Goal: Task Accomplishment & Management: Use online tool/utility

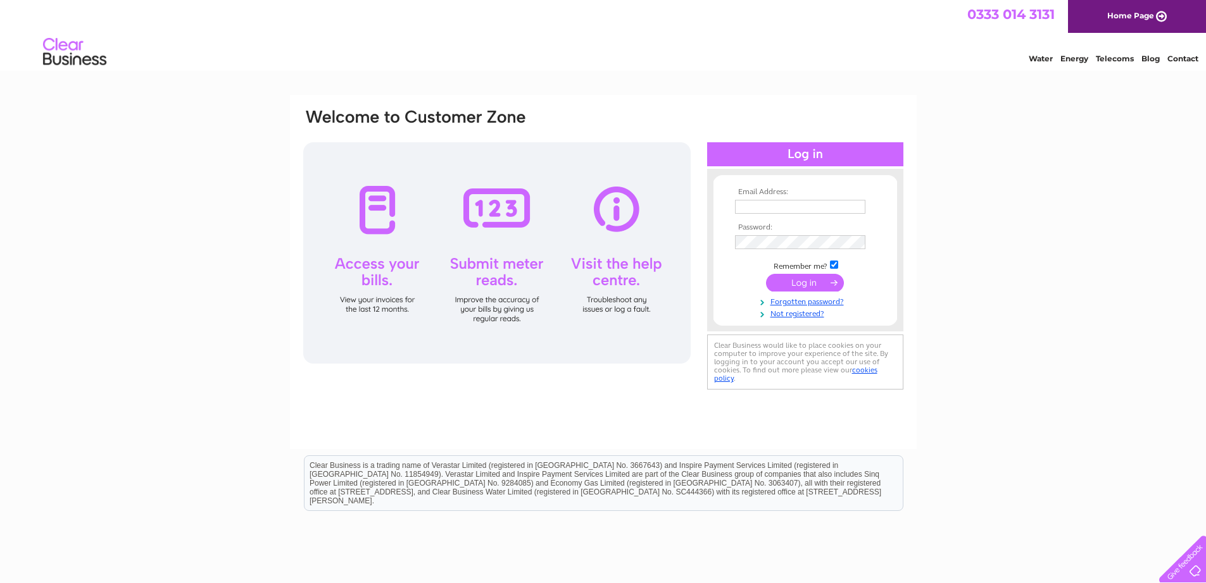
type input "mairi@mcnicols.com"
click at [805, 282] on input "submit" at bounding box center [805, 283] width 78 height 18
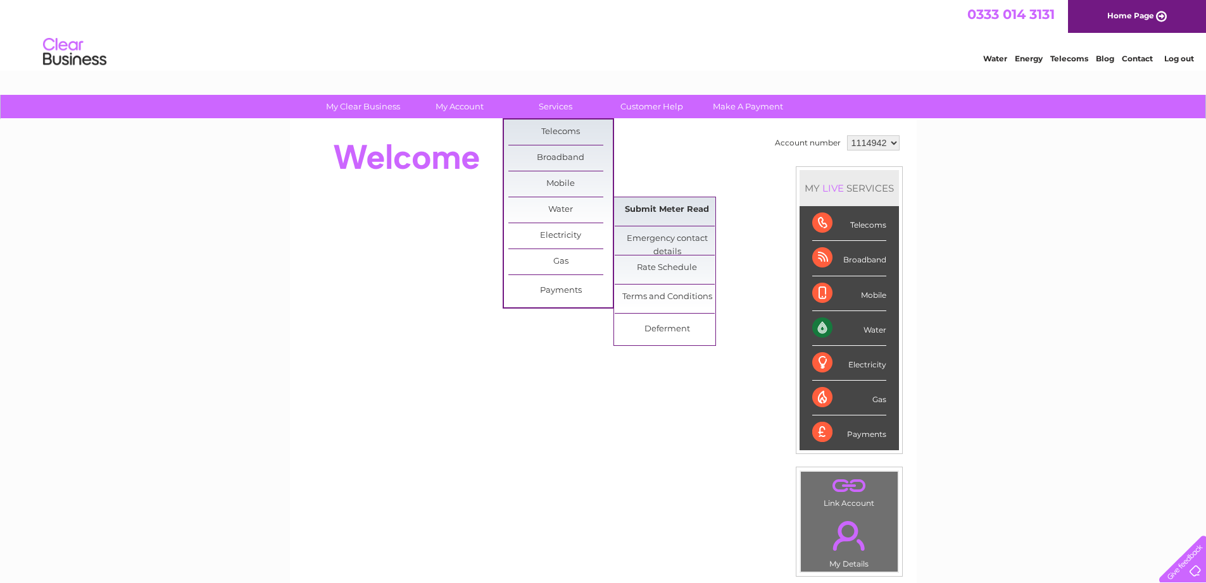
click at [633, 207] on link "Submit Meter Read" at bounding box center [666, 209] width 104 height 25
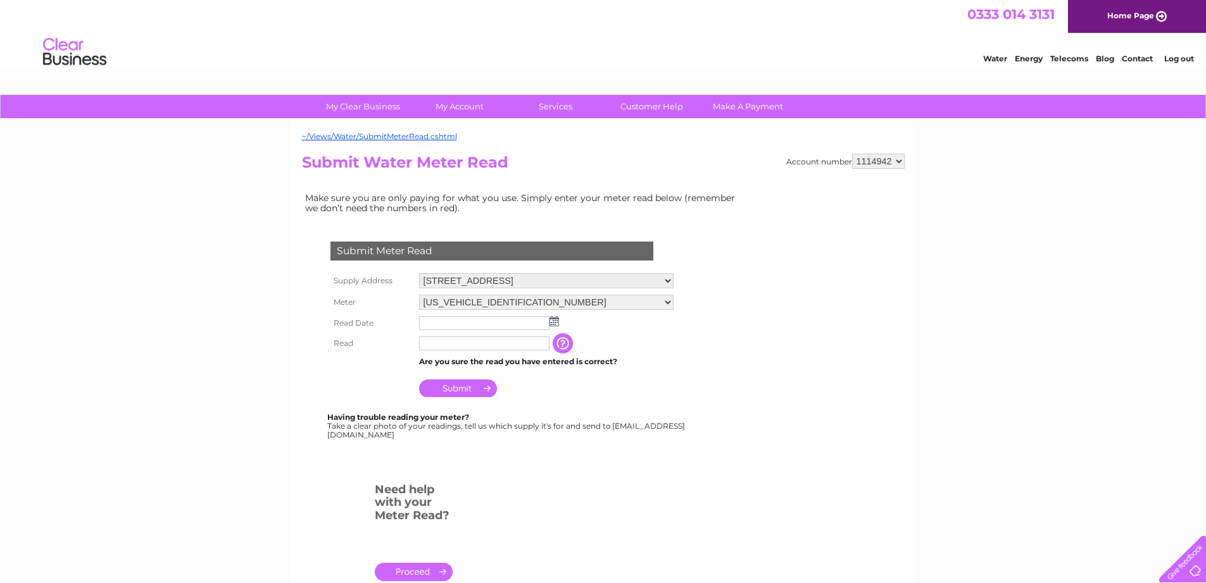
click at [557, 324] on img at bounding box center [553, 321] width 9 height 10
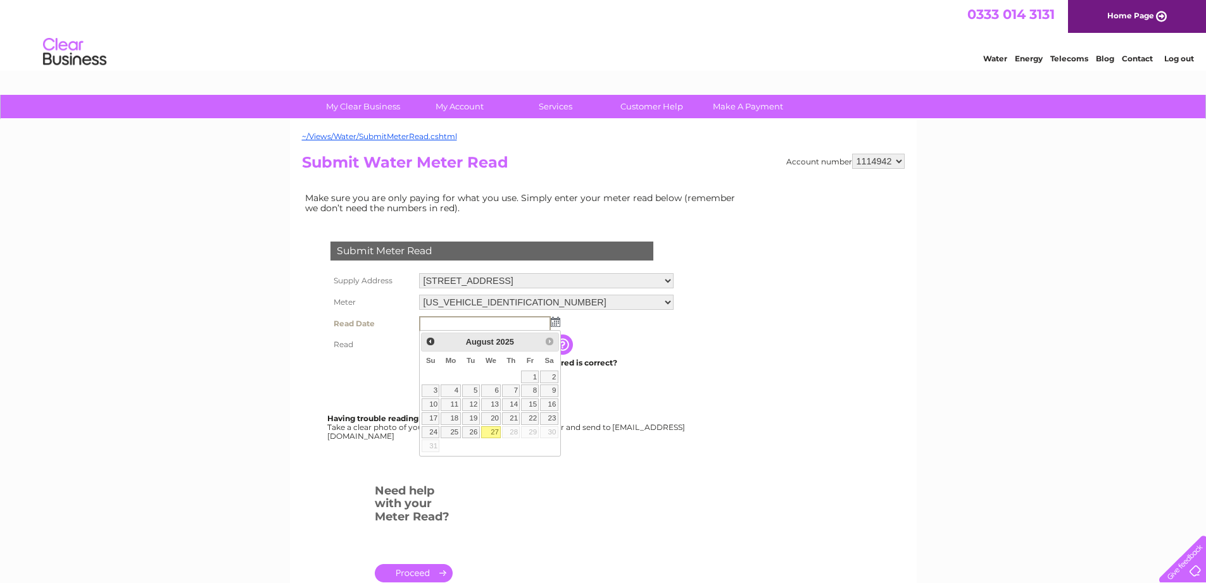
click at [494, 432] on link "27" at bounding box center [491, 433] width 20 height 13
type input "2025/08/27"
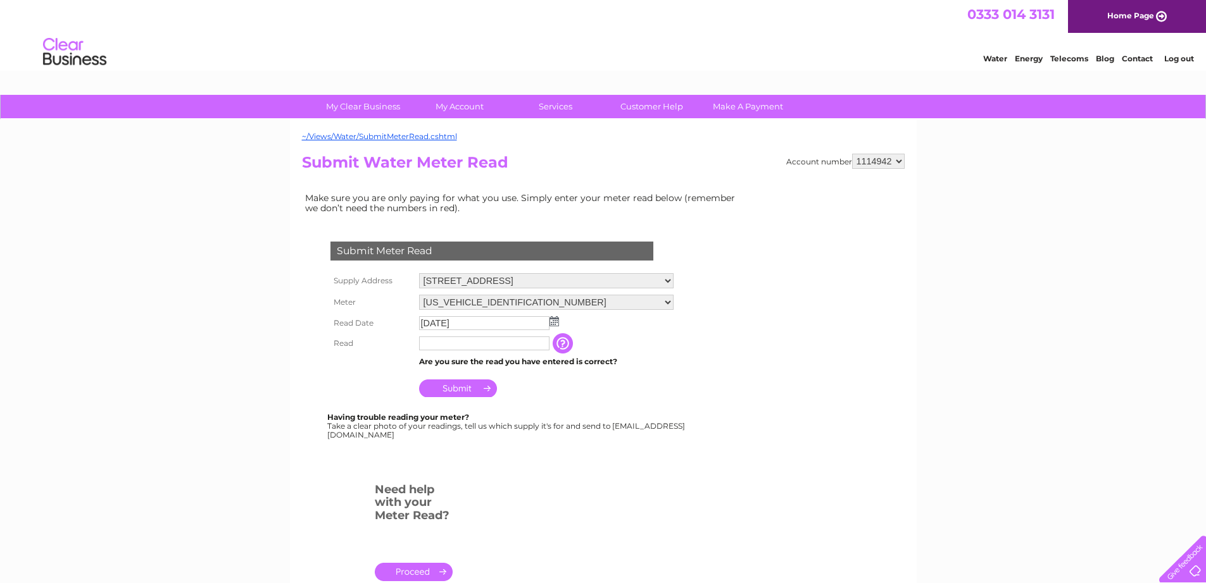
click at [444, 344] on input "text" at bounding box center [484, 344] width 130 height 14
type input "883"
click at [437, 388] on input "Submit" at bounding box center [458, 390] width 78 height 18
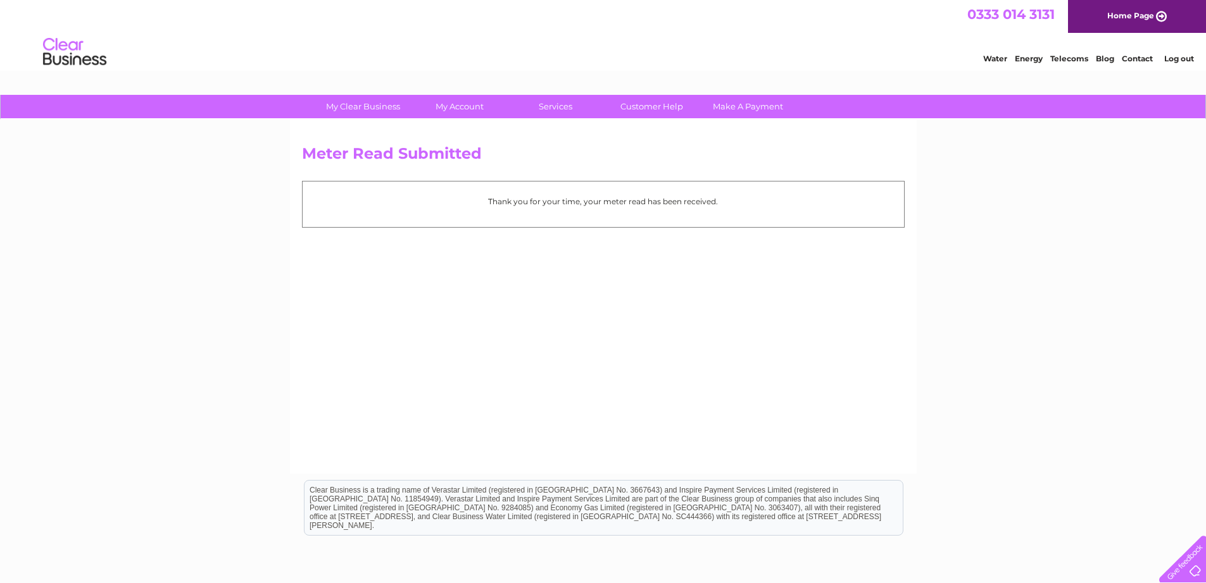
click at [1181, 57] on link "Log out" at bounding box center [1179, 58] width 30 height 9
